Goal: Information Seeking & Learning: Learn about a topic

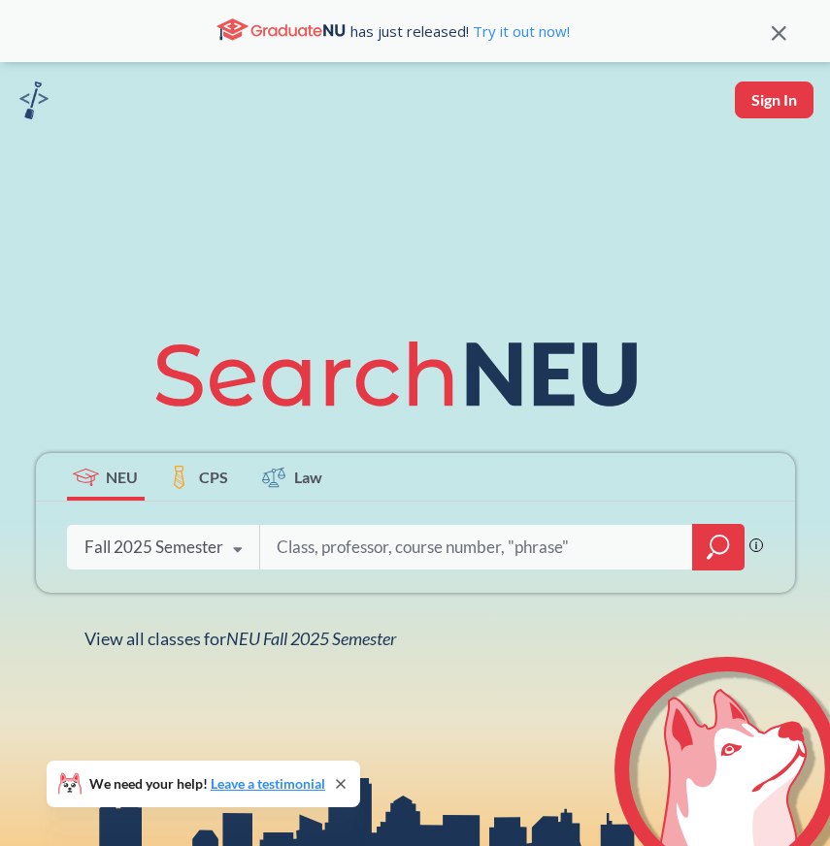
click at [412, 559] on input "search" at bounding box center [477, 547] width 404 height 41
type input "s"
type input "computer systems"
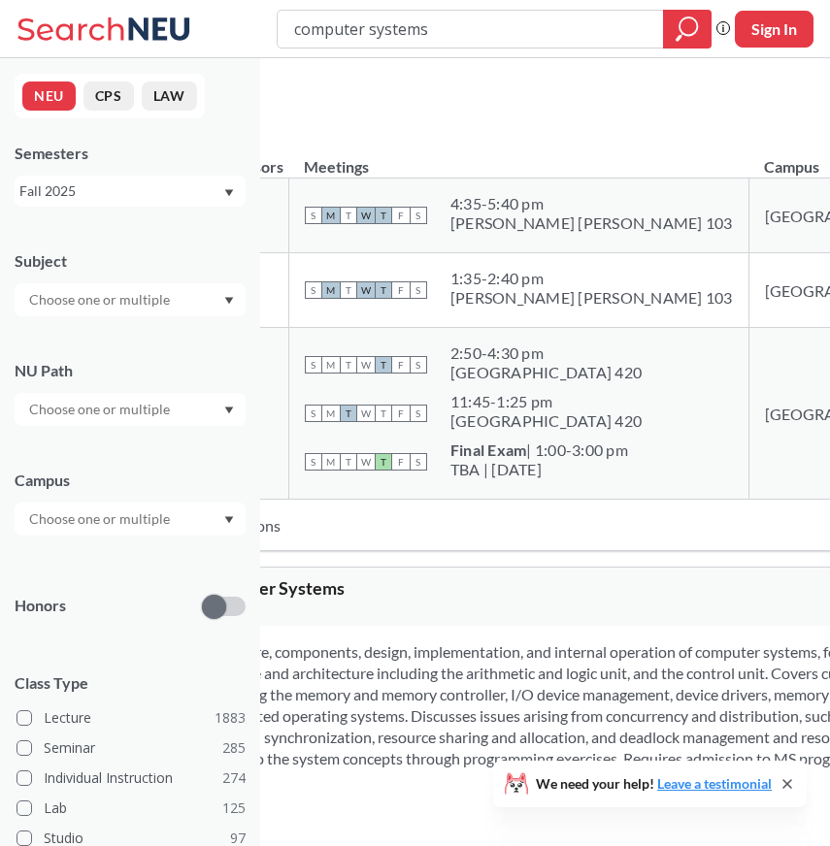
scroll to position [286, 0]
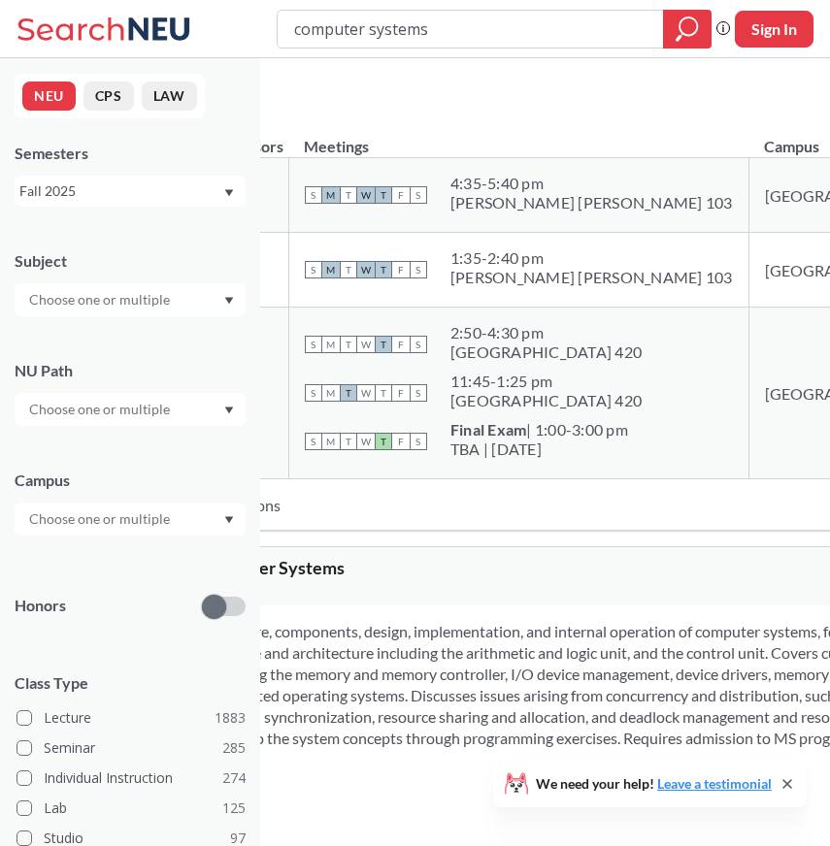
click at [427, 291] on div "S M T W T F S" at bounding box center [366, 269] width 122 height 43
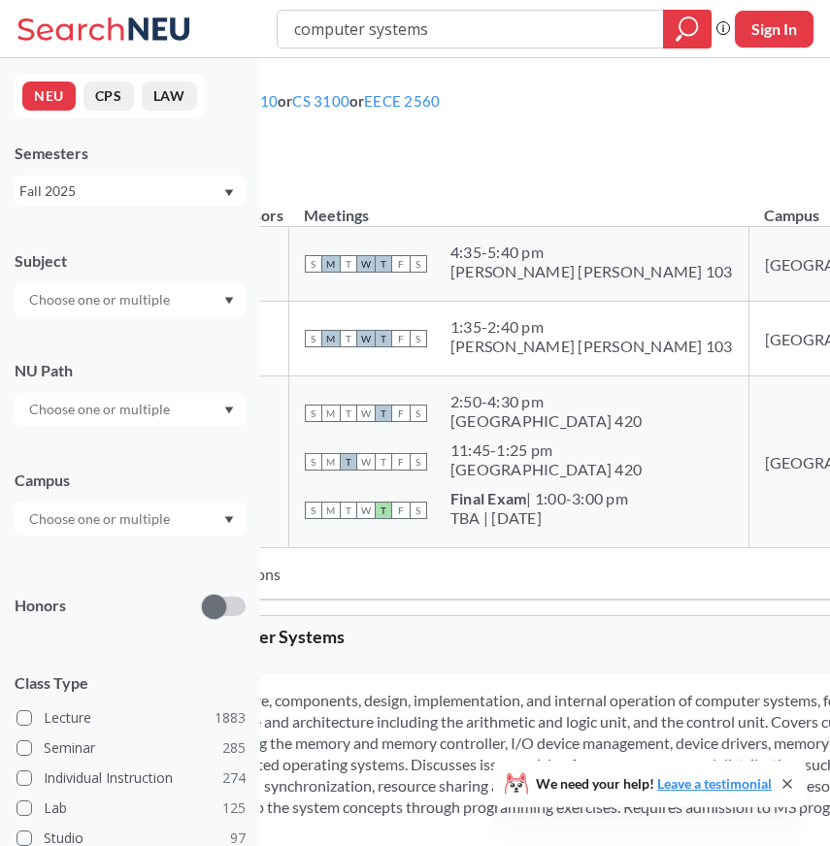
scroll to position [0, 0]
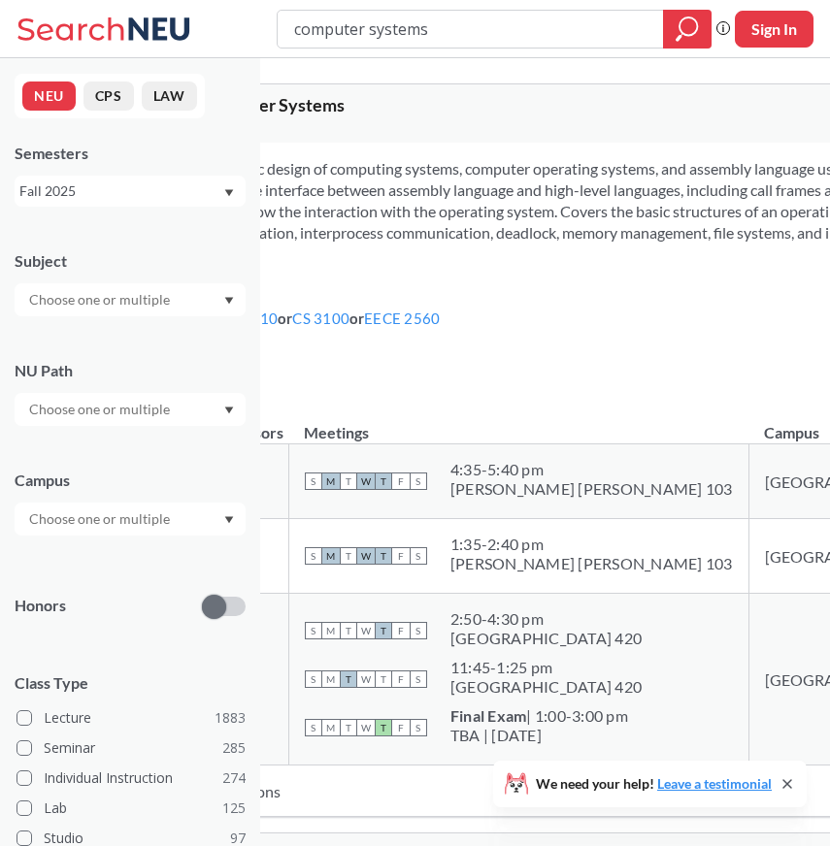
click at [345, 100] on span "CS 3650 : Computer Systems" at bounding box center [236, 104] width 215 height 21
click at [785, 798] on div "We need your help! Leave a testimonial" at bounding box center [649, 784] width 313 height 47
click at [775, 767] on div "We need your help! Leave a testimonial" at bounding box center [649, 784] width 313 height 47
click at [778, 772] on div "We need your help! Leave a testimonial" at bounding box center [649, 784] width 313 height 47
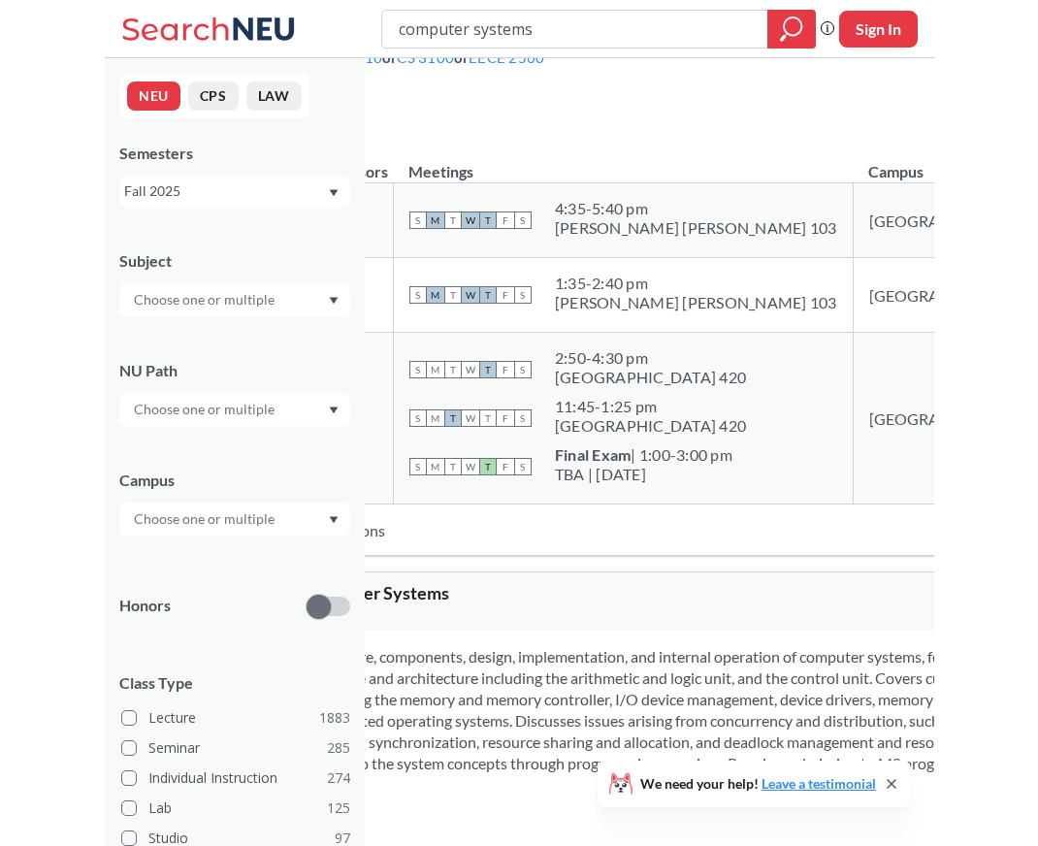
scroll to position [285, 0]
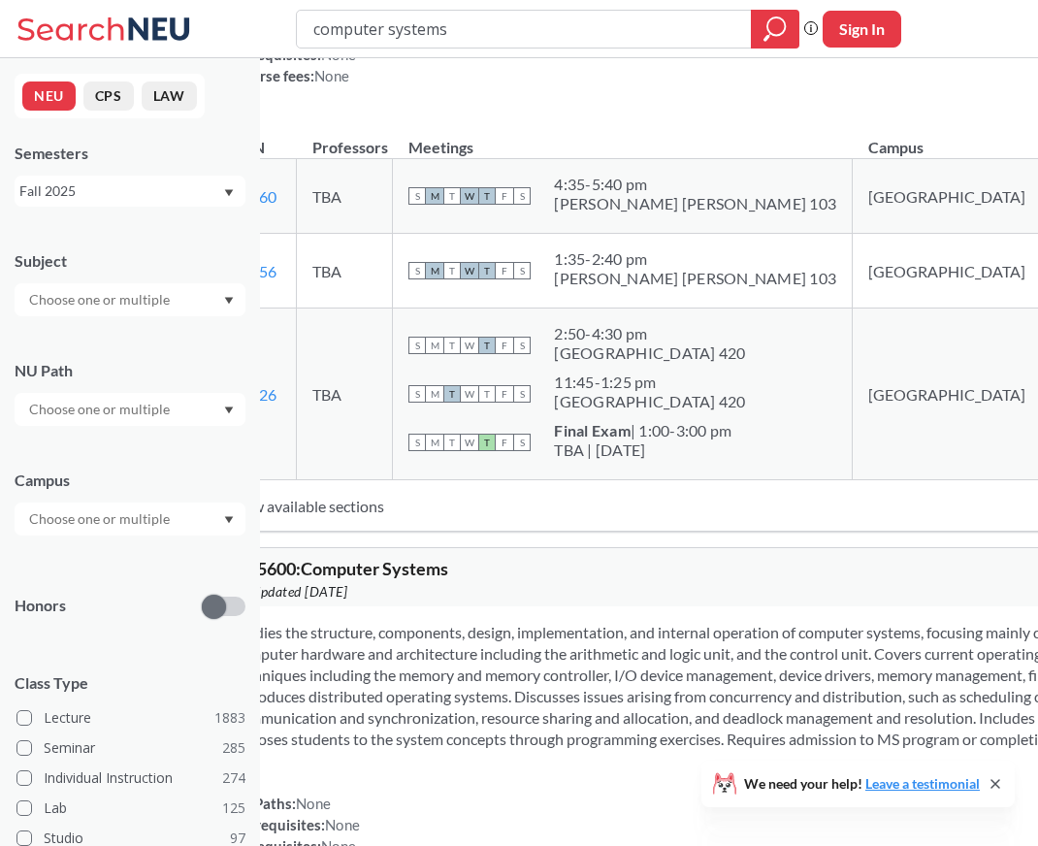
click at [277, 280] on link "11156" at bounding box center [255, 271] width 44 height 18
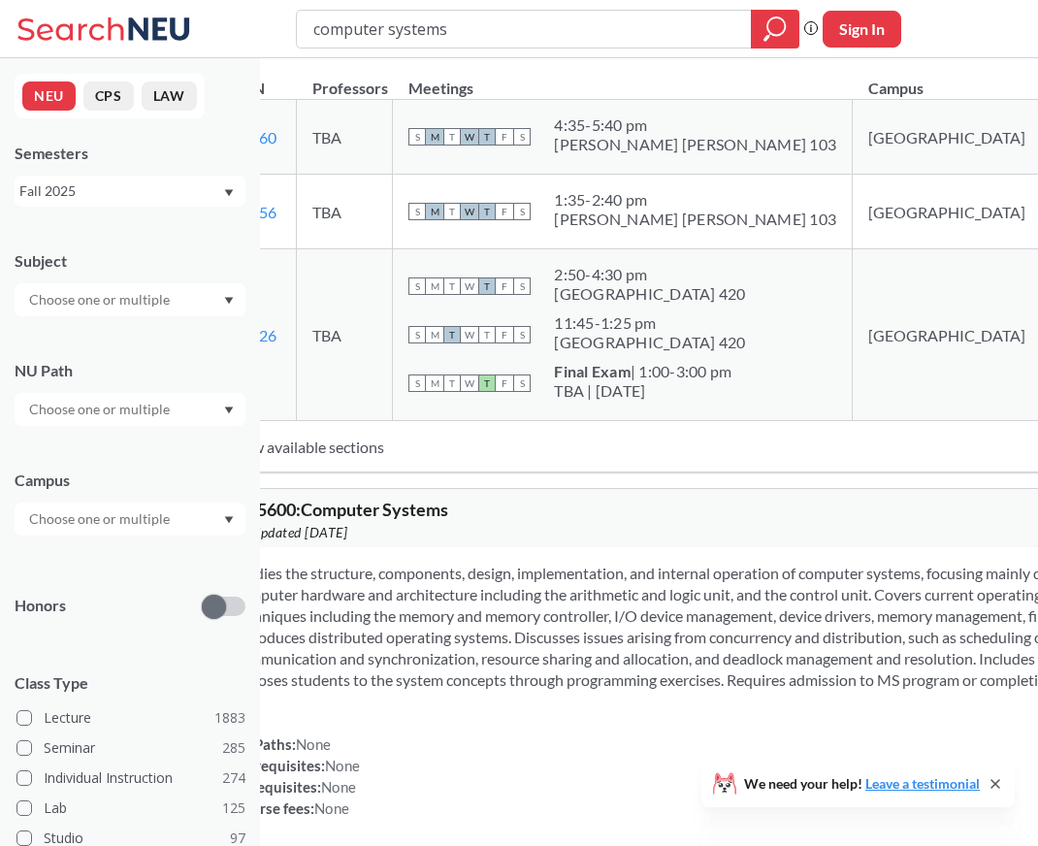
scroll to position [344, 0]
click at [277, 222] on link "11156" at bounding box center [255, 213] width 44 height 18
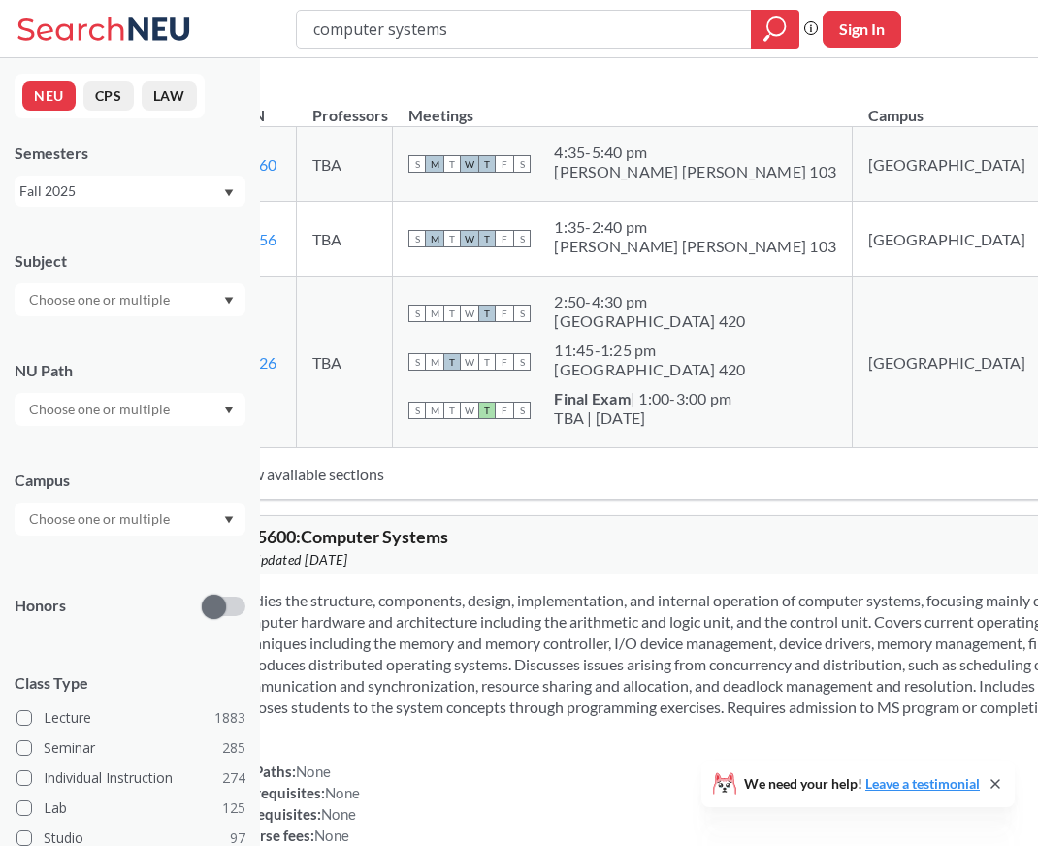
scroll to position [308, 0]
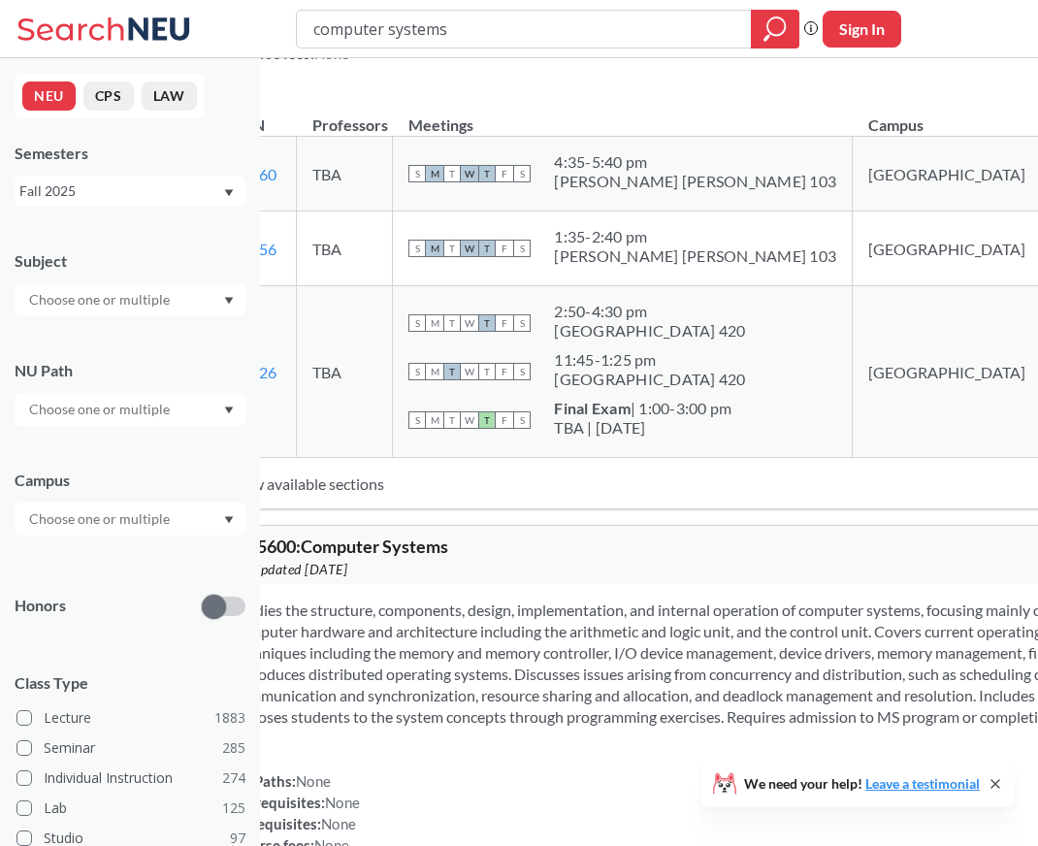
click at [419, 509] on td "New available sections" at bounding box center [722, 483] width 1011 height 51
click at [571, 212] on td "S M T W T F S 4:35 - 5:40 pm [PERSON_NAME][GEOGRAPHIC_DATA][PERSON_NAME] 103" at bounding box center [623, 174] width 460 height 75
click at [561, 285] on td "S M T W T F S 1:35 - 2:40 pm [PERSON_NAME][GEOGRAPHIC_DATA][PERSON_NAME] 103" at bounding box center [623, 249] width 460 height 75
click at [277, 258] on link "11156" at bounding box center [255, 249] width 44 height 18
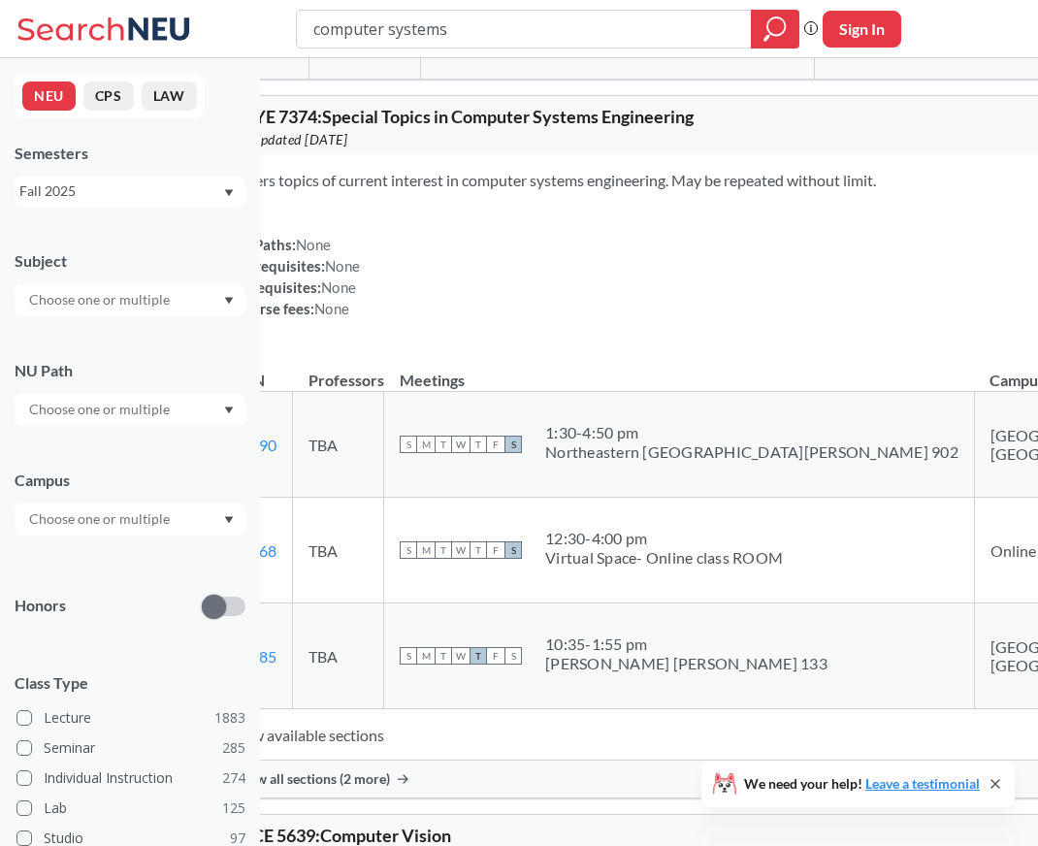
scroll to position [1902, 0]
